Goal: Use online tool/utility: Utilize a website feature to perform a specific function

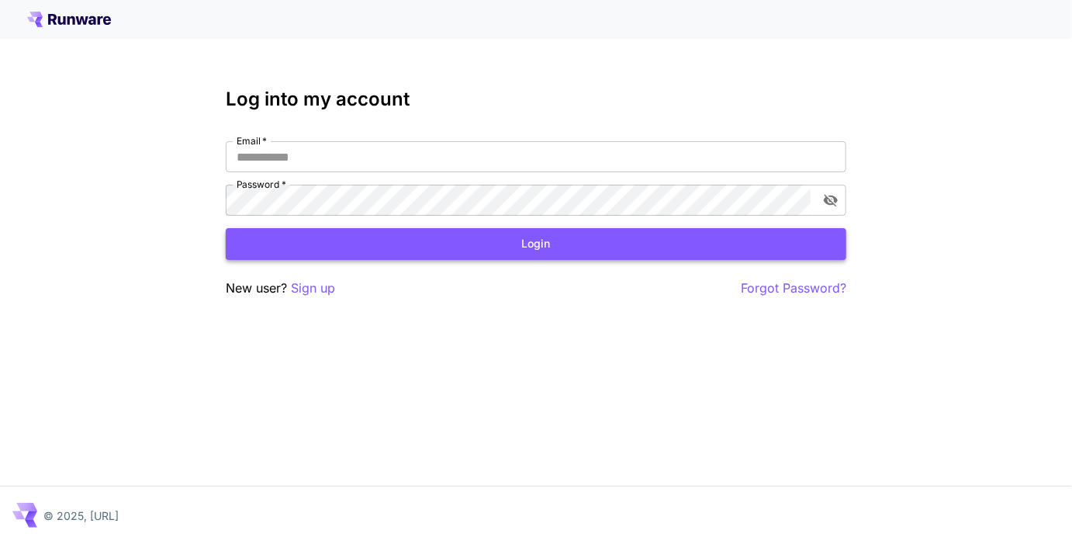
type input "**********"
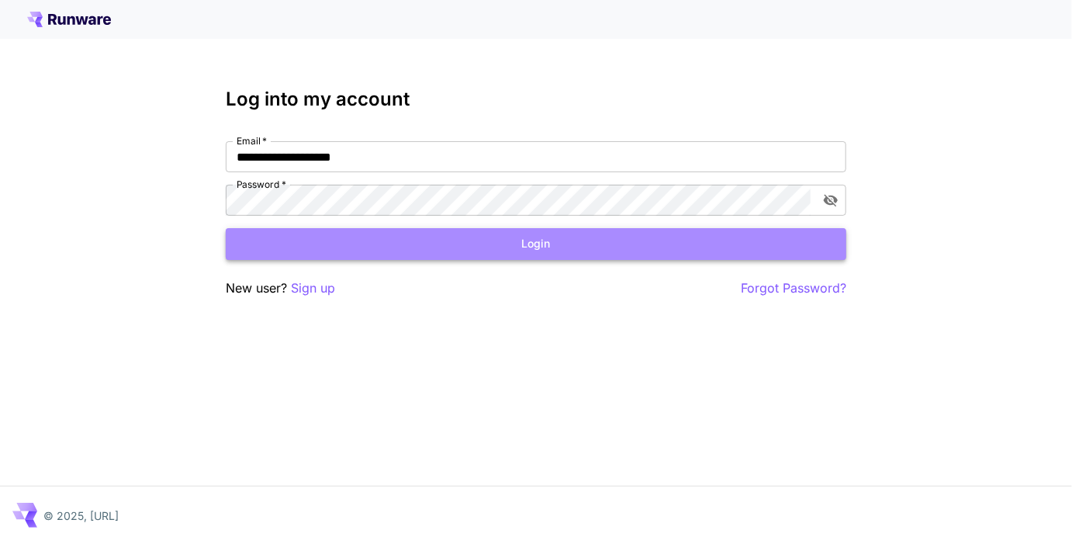
click at [544, 247] on button "Login" at bounding box center [536, 244] width 620 height 32
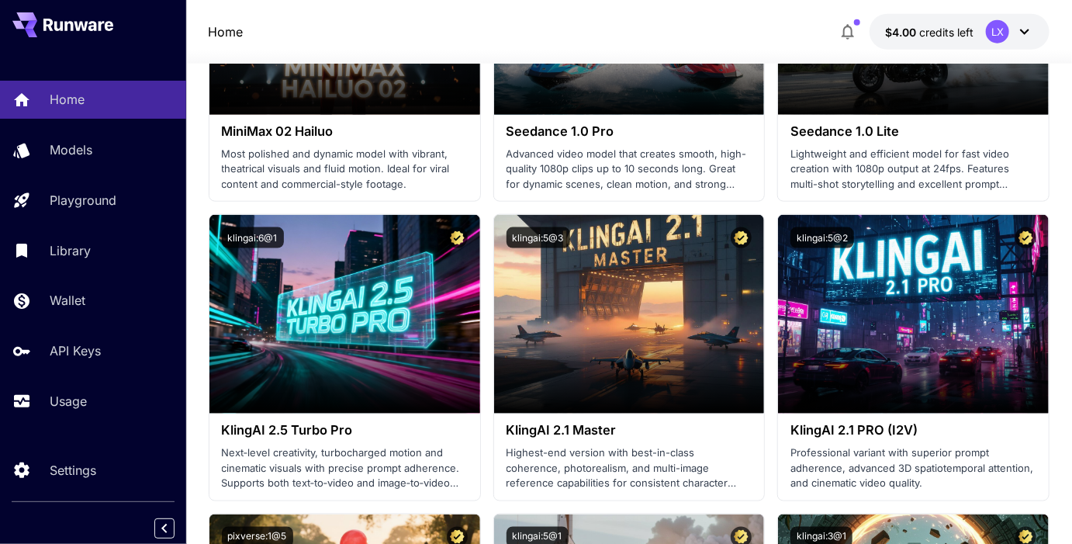
scroll to position [835, 0]
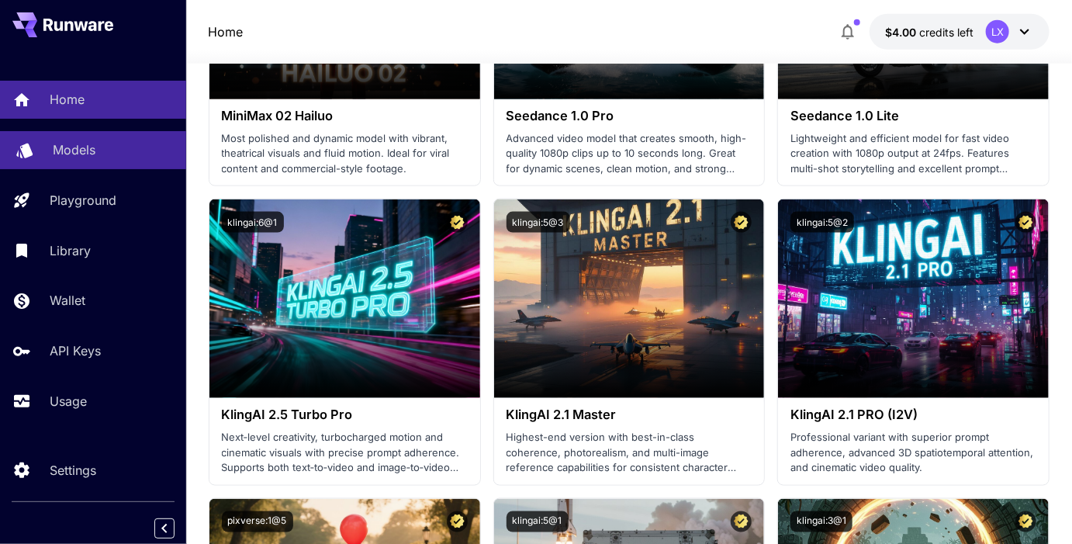
click at [105, 144] on div "Models" at bounding box center [113, 149] width 121 height 19
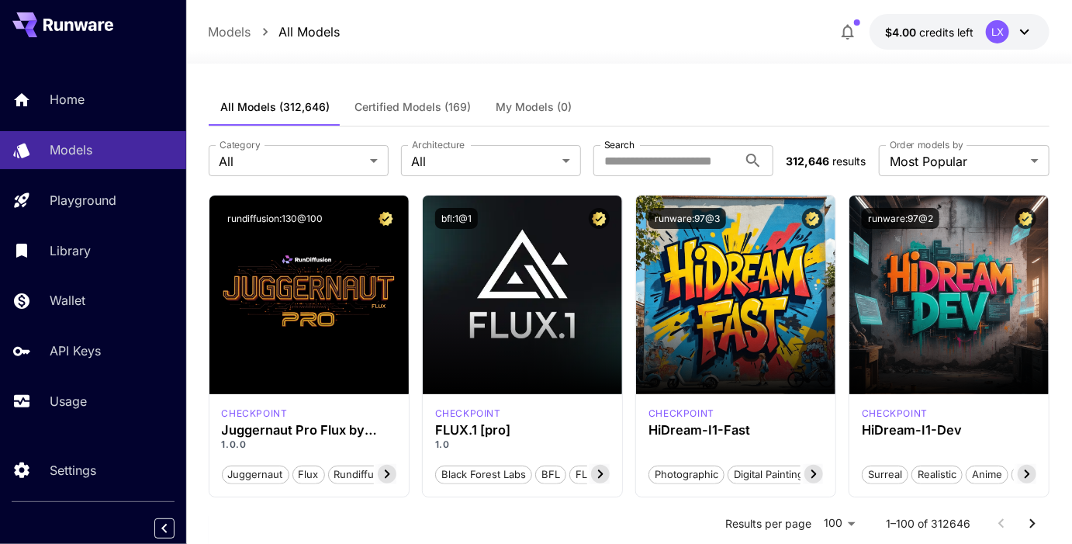
scroll to position [2, 0]
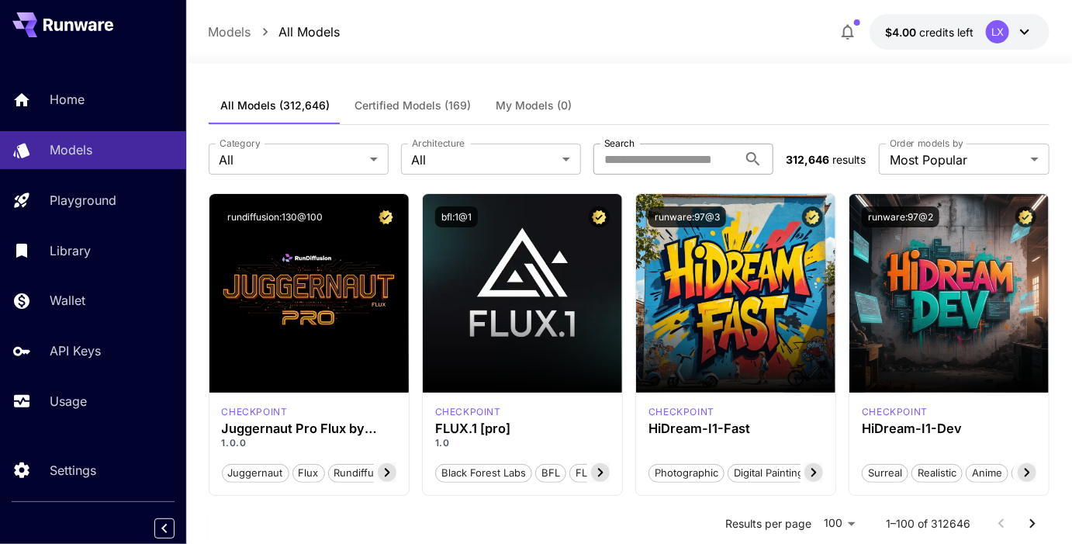
click at [643, 148] on input "Search" at bounding box center [665, 158] width 144 height 31
click at [643, 156] on input "Search" at bounding box center [665, 158] width 144 height 31
type input "***"
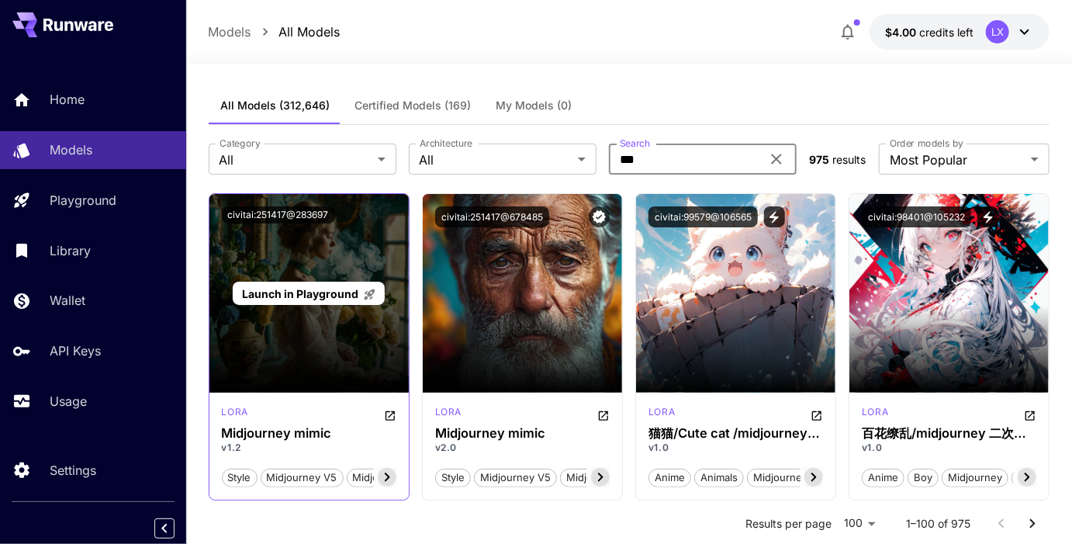
click at [251, 354] on div "Launch in Playground" at bounding box center [308, 293] width 199 height 199
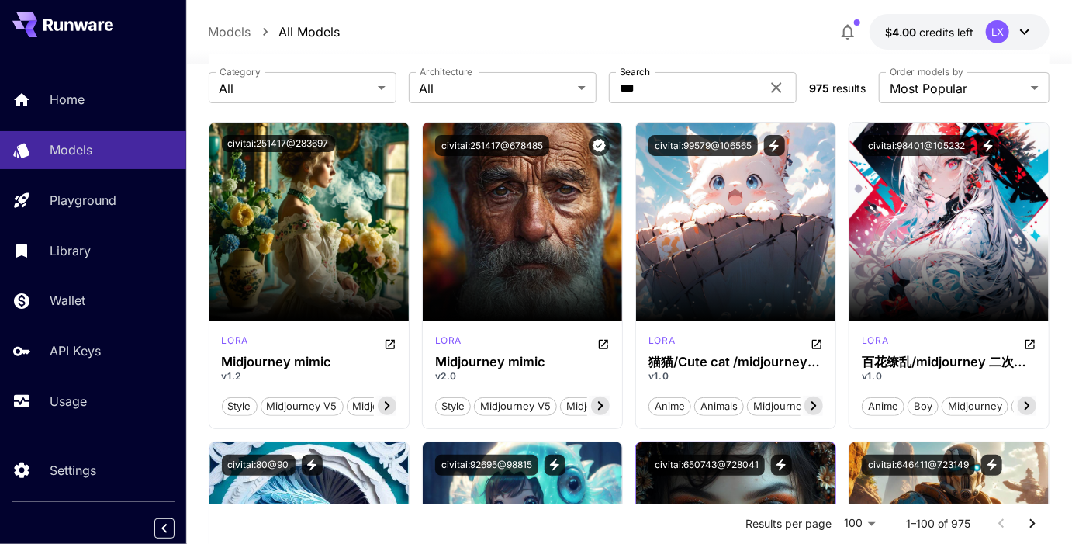
scroll to position [0, 0]
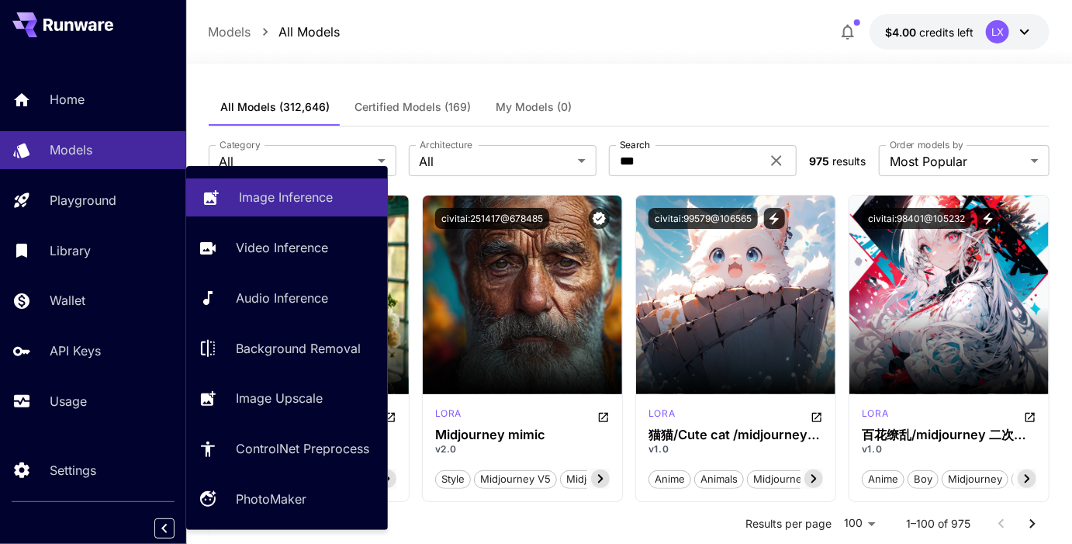
click at [279, 203] on p "Image Inference" at bounding box center [286, 197] width 94 height 19
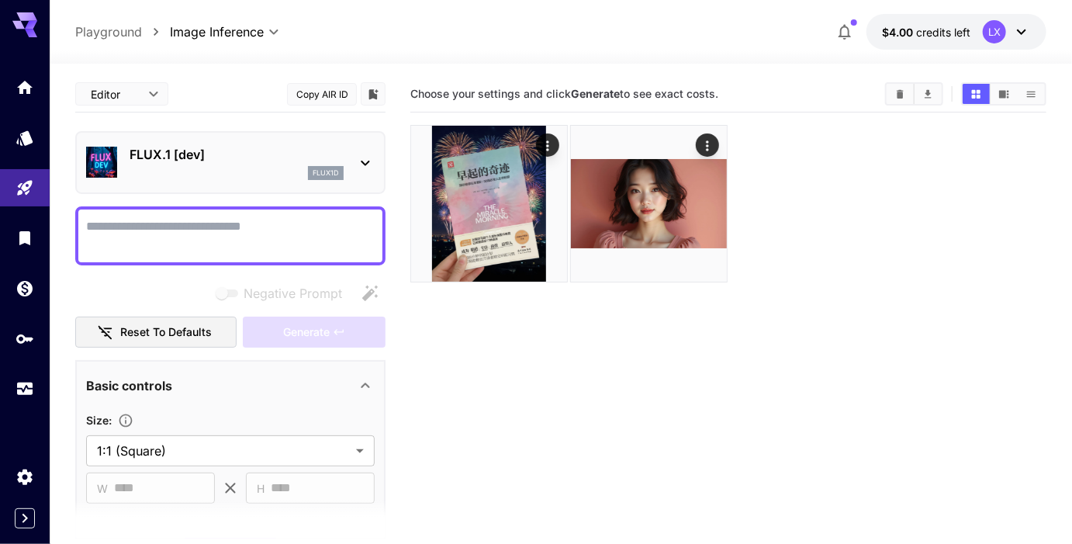
click at [268, 157] on p "FLUX.1 [dev]" at bounding box center [237, 154] width 214 height 19
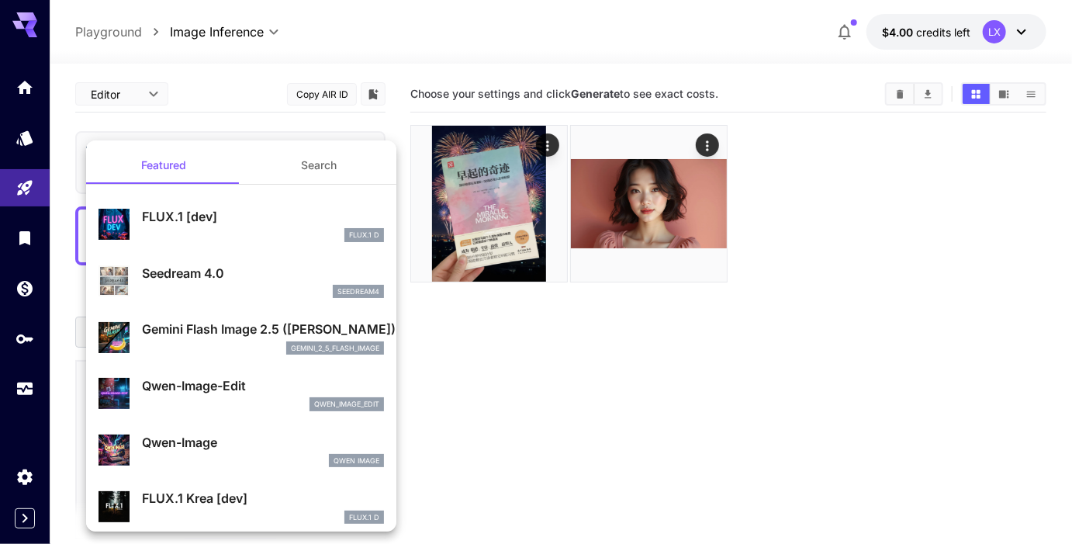
click at [204, 115] on div at bounding box center [536, 272] width 1072 height 544
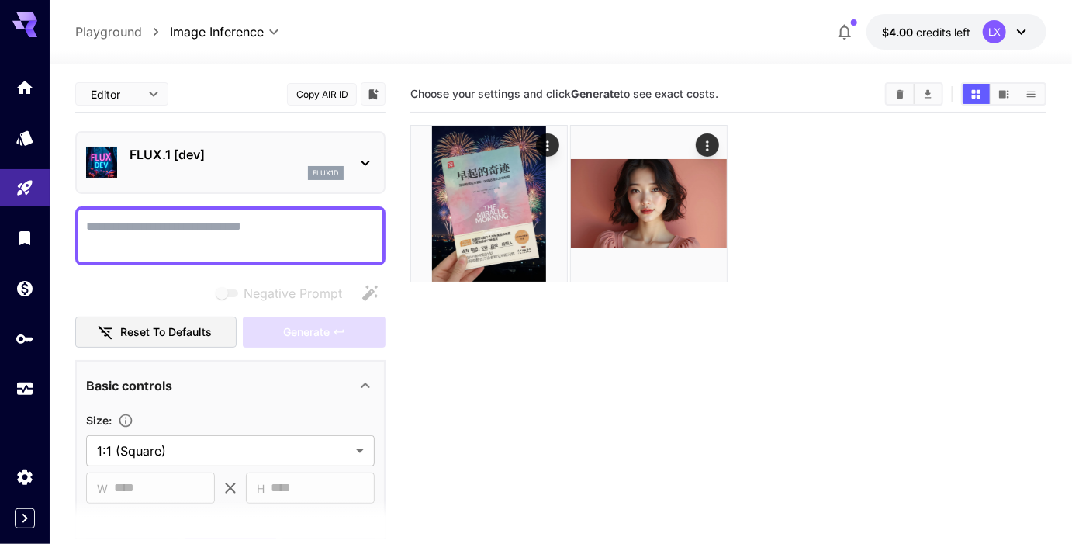
click at [254, 173] on div "flux1d" at bounding box center [237, 173] width 214 height 14
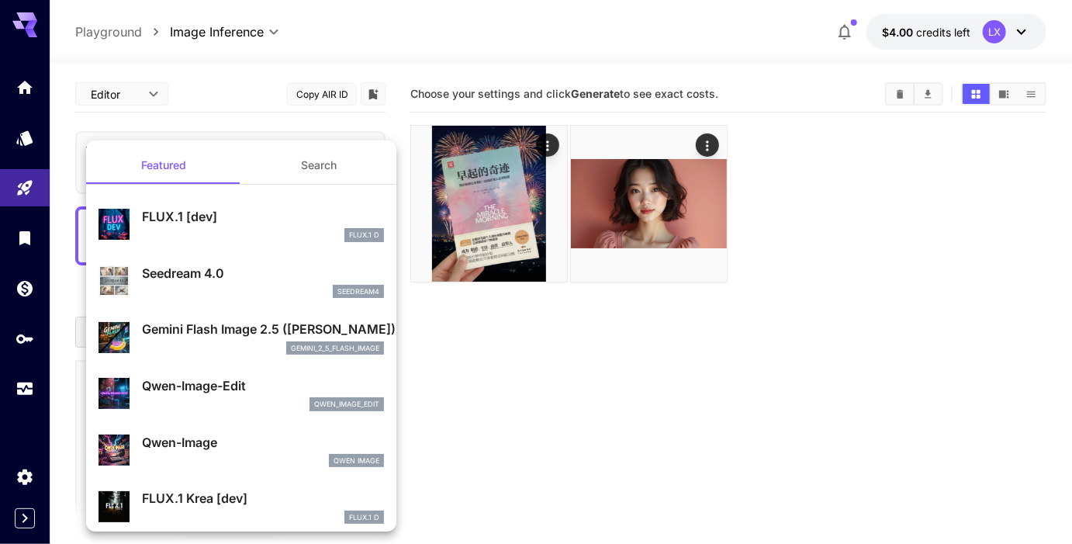
click at [342, 119] on div at bounding box center [536, 272] width 1072 height 544
